Goal: Navigation & Orientation: Find specific page/section

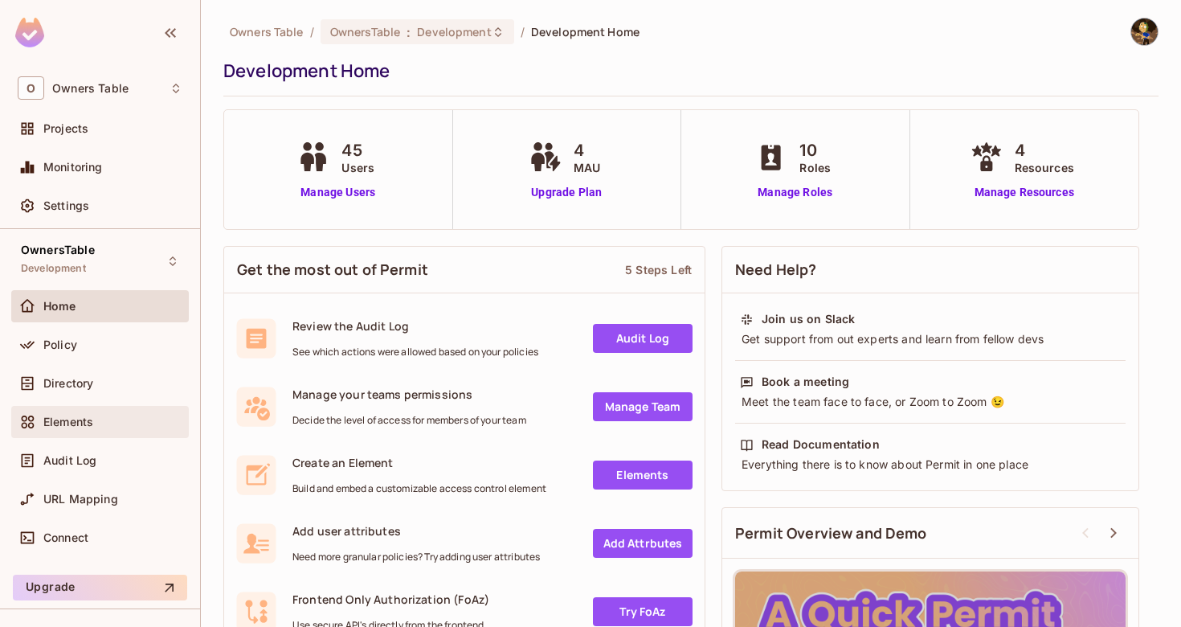
click at [64, 417] on span "Elements" at bounding box center [68, 421] width 50 height 13
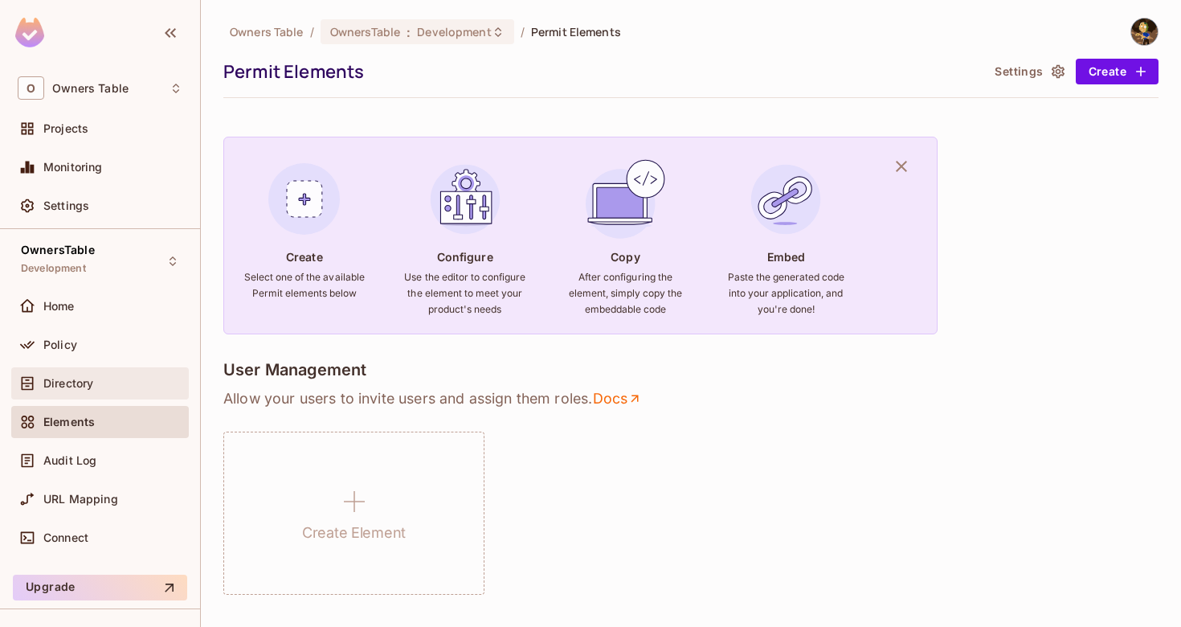
click at [55, 385] on span "Directory" at bounding box center [68, 383] width 50 height 13
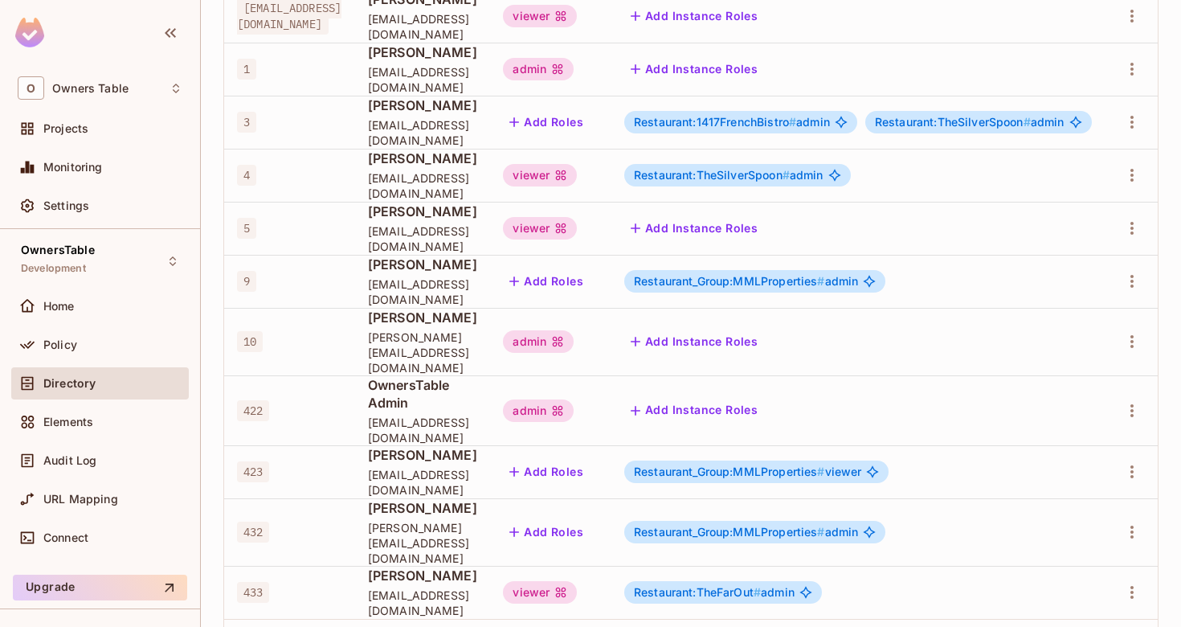
scroll to position [496, 0]
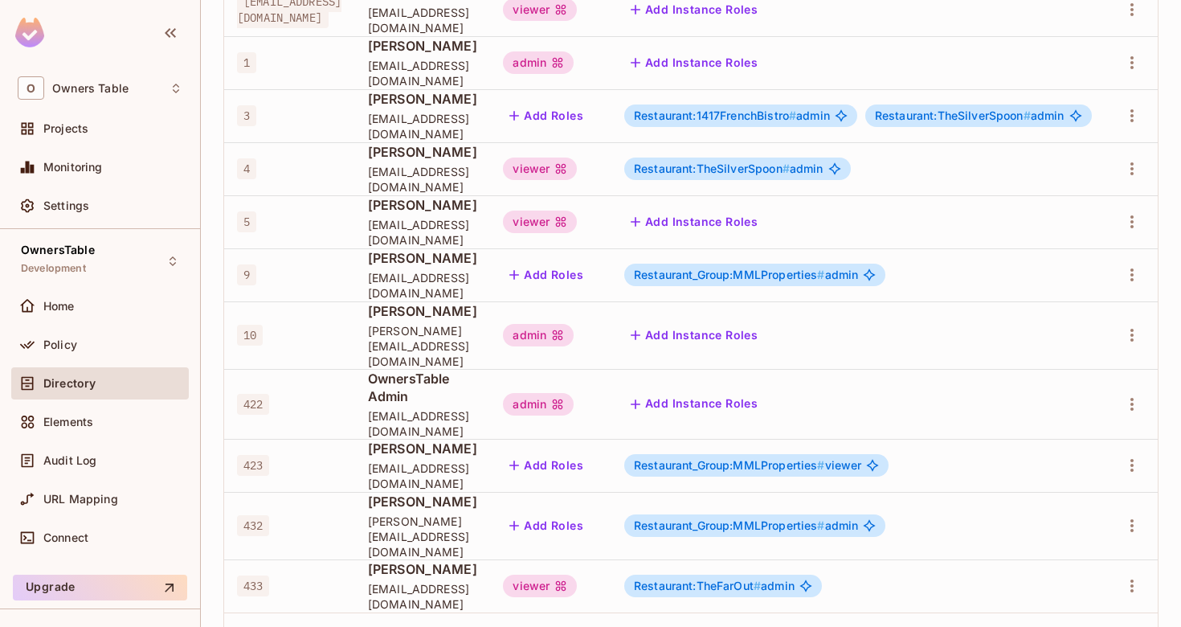
click at [969, 626] on button "2" at bounding box center [975, 640] width 26 height 26
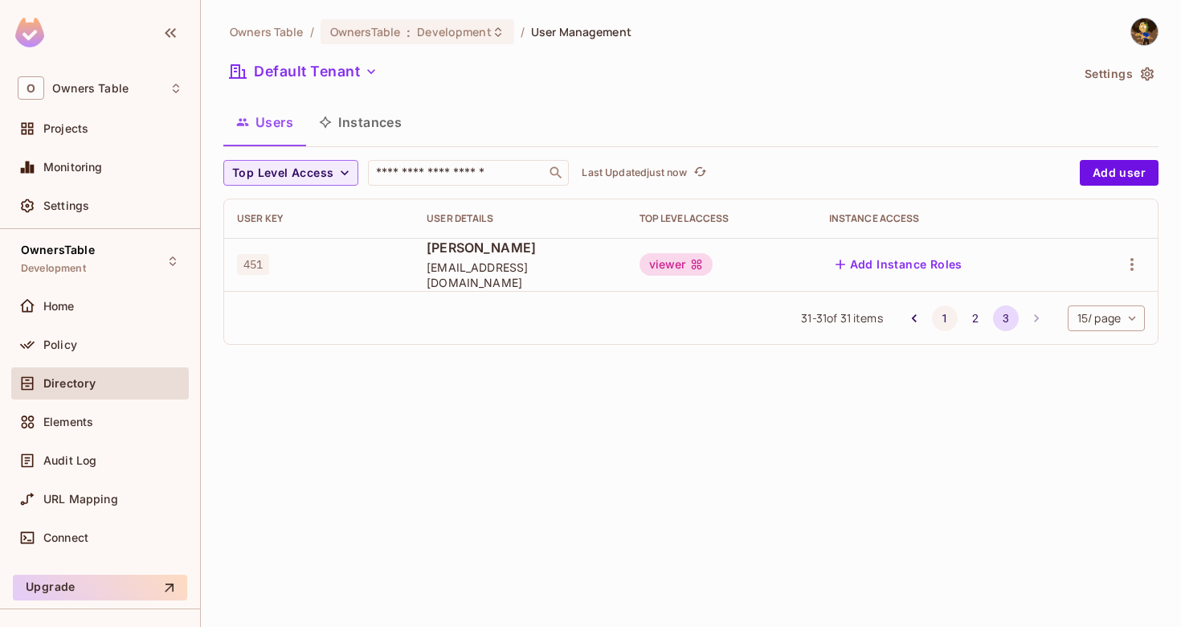
click at [940, 317] on button "1" at bounding box center [945, 318] width 26 height 26
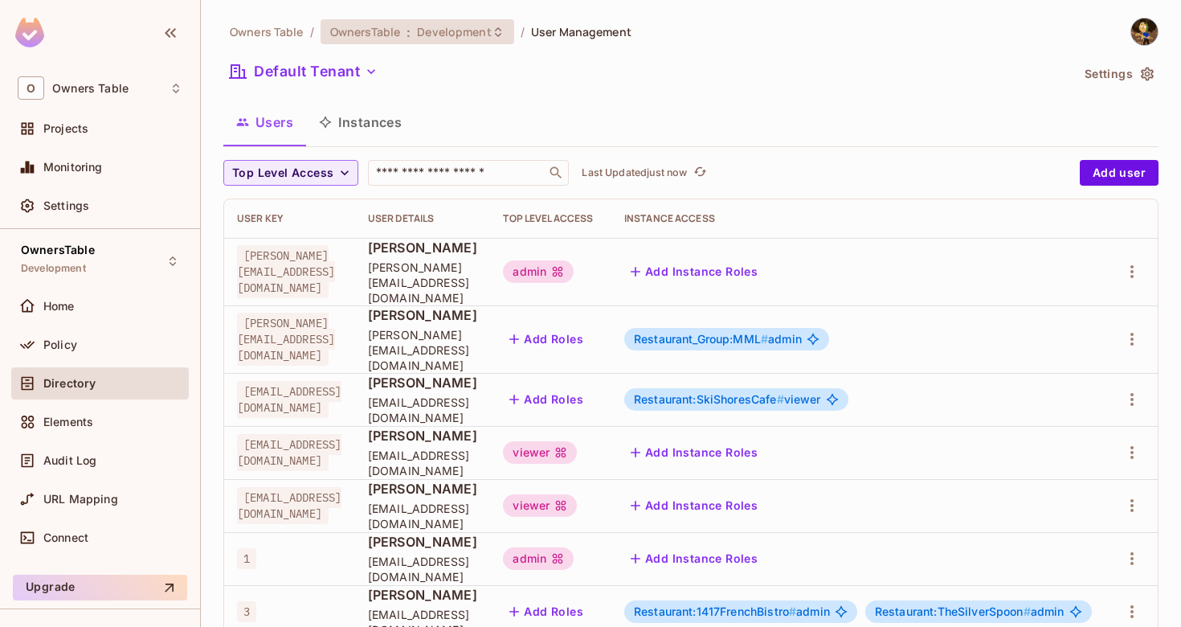
click at [494, 36] on icon at bounding box center [498, 32] width 13 height 13
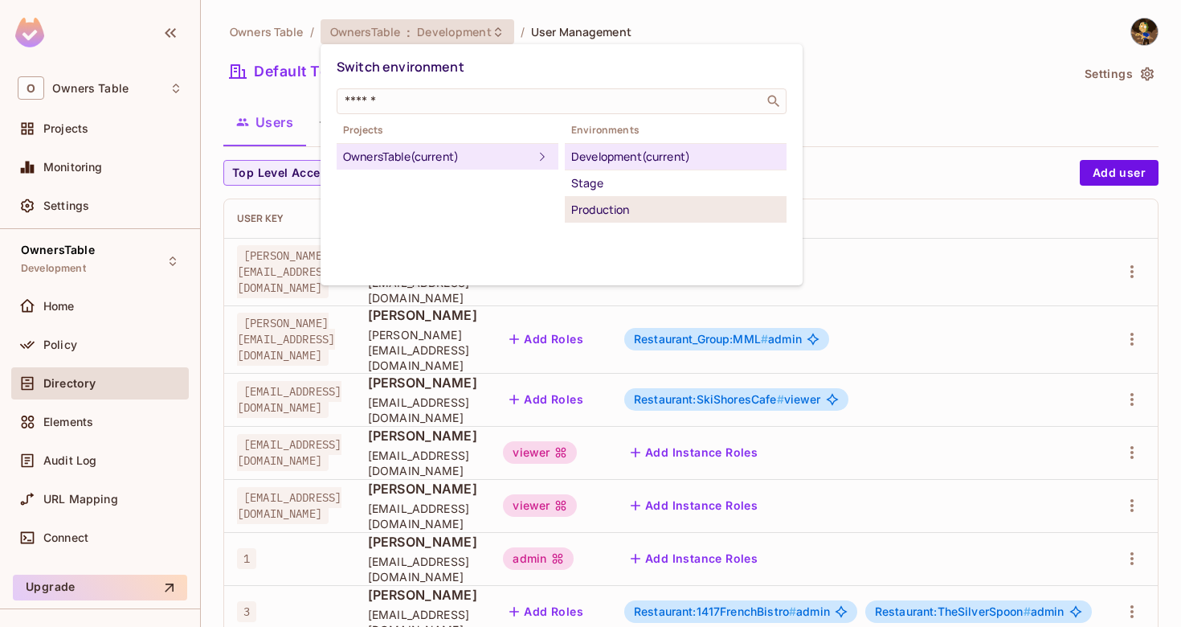
click at [586, 211] on div "Production" at bounding box center [675, 209] width 209 height 19
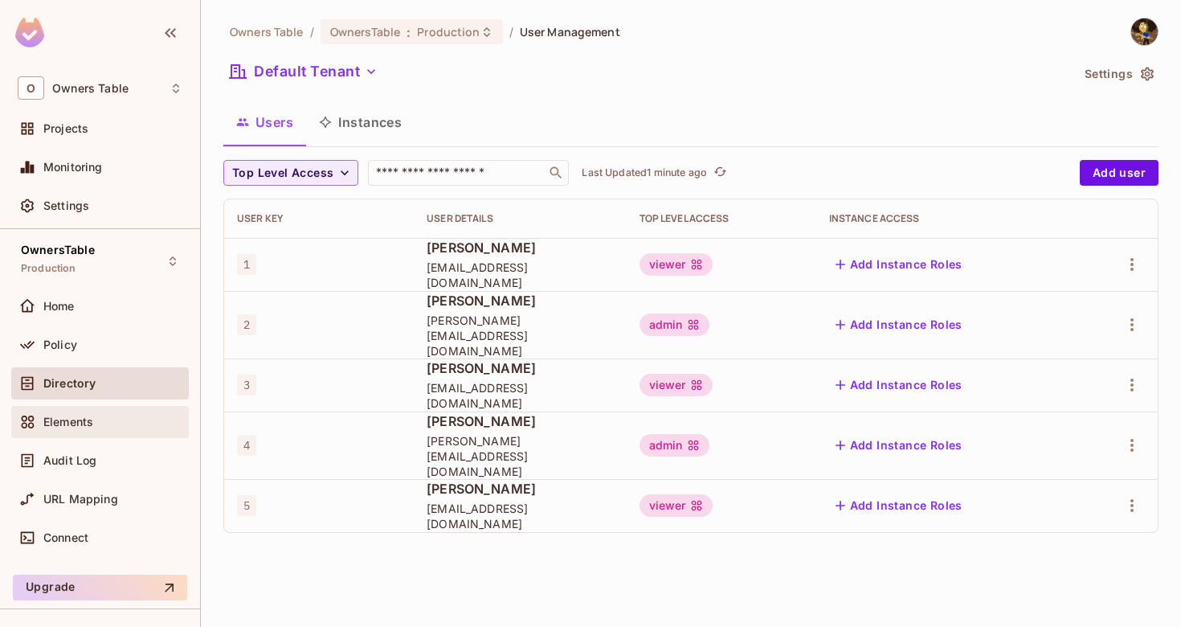
click at [102, 428] on div "Elements" at bounding box center [100, 421] width 165 height 19
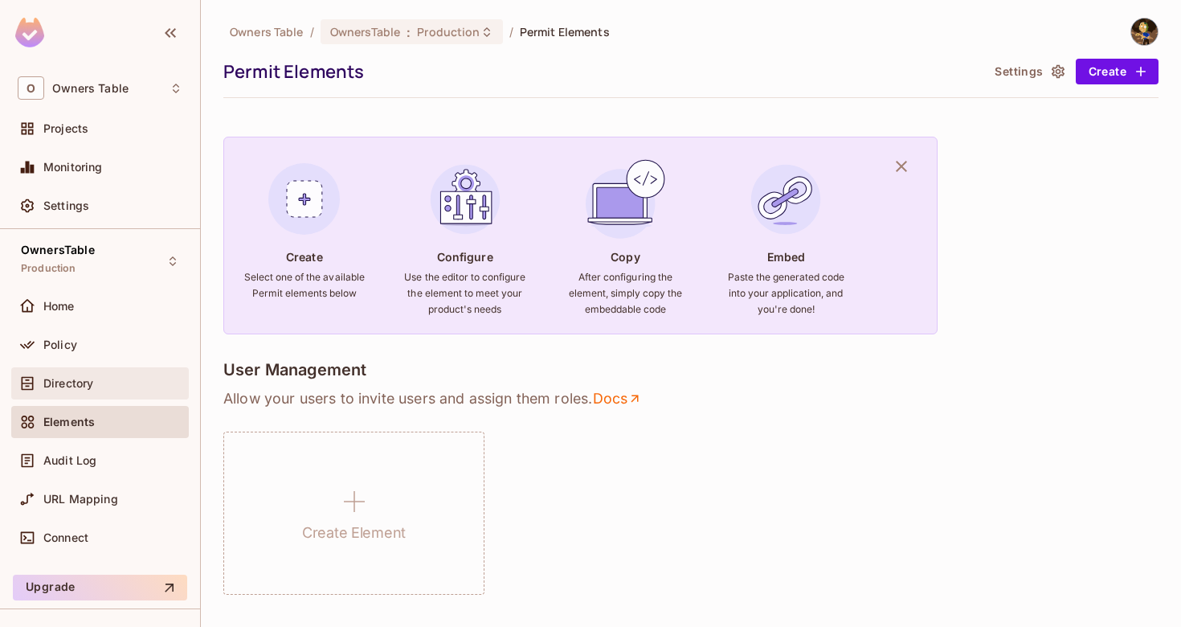
click at [105, 386] on div "Directory" at bounding box center [112, 383] width 139 height 13
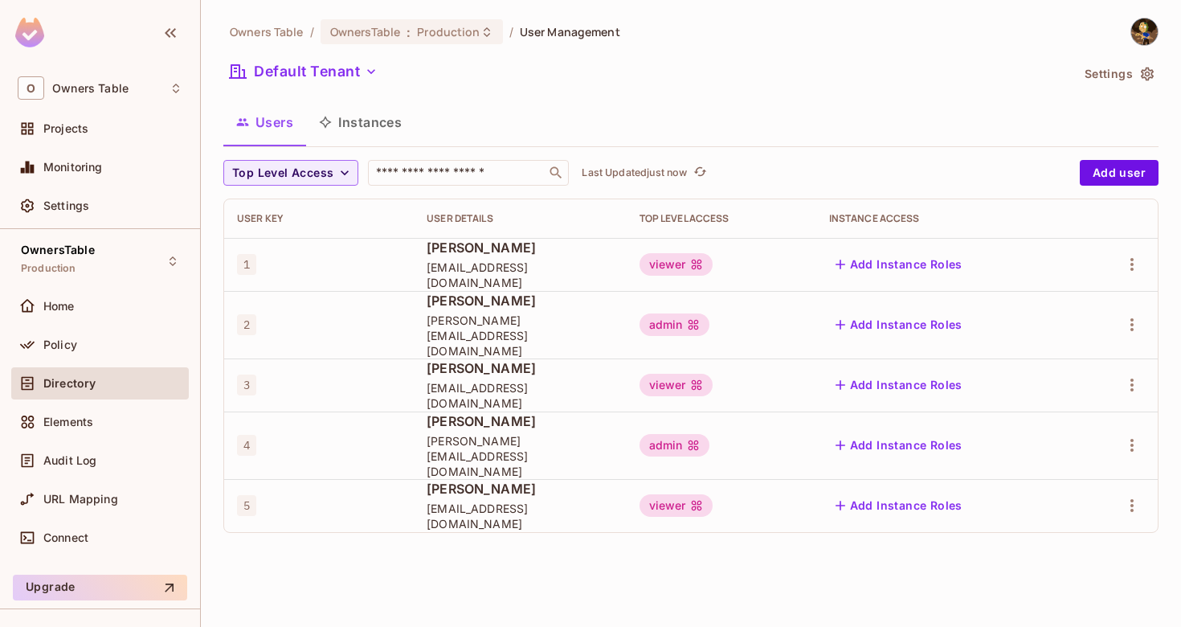
click at [376, 125] on button "Instances" at bounding box center [360, 122] width 108 height 40
